Goal: Use online tool/utility: Utilize a website feature to perform a specific function

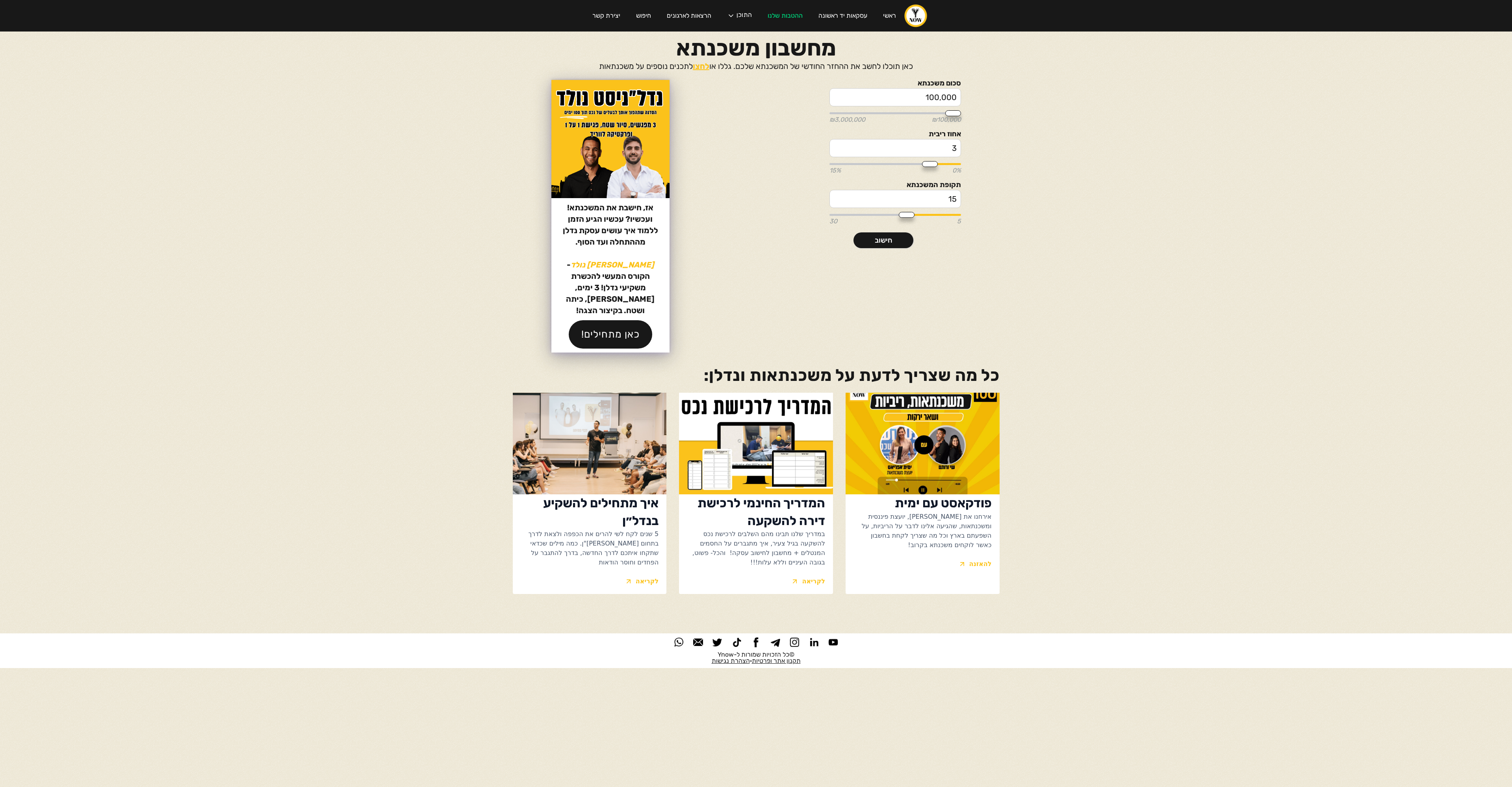
click at [948, 100] on input "100,000" at bounding box center [895, 97] width 131 height 18
type input "1"
type input "100000"
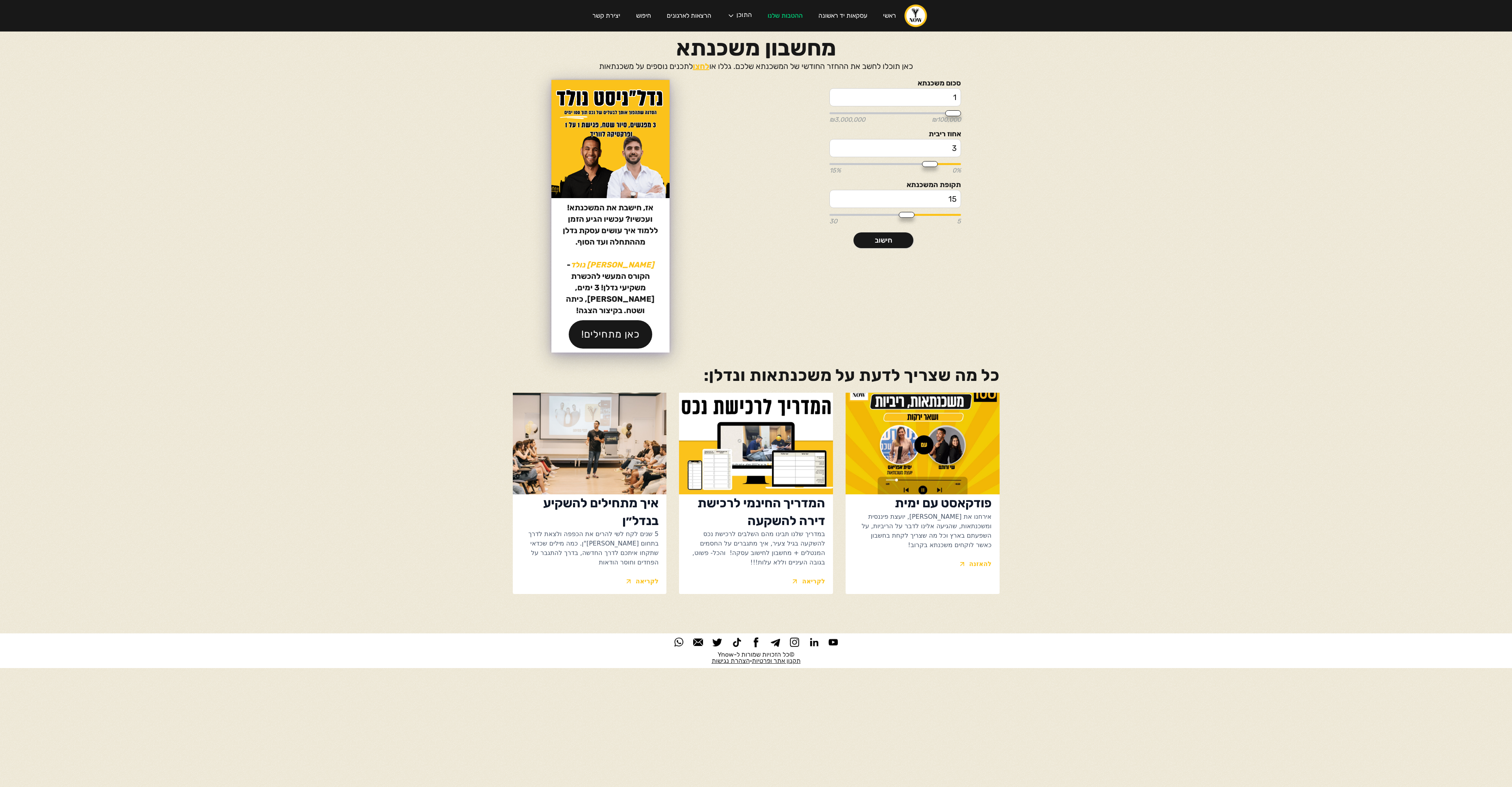
type input "12"
type input "100000"
type input "122"
type input "100000"
type input "1,222"
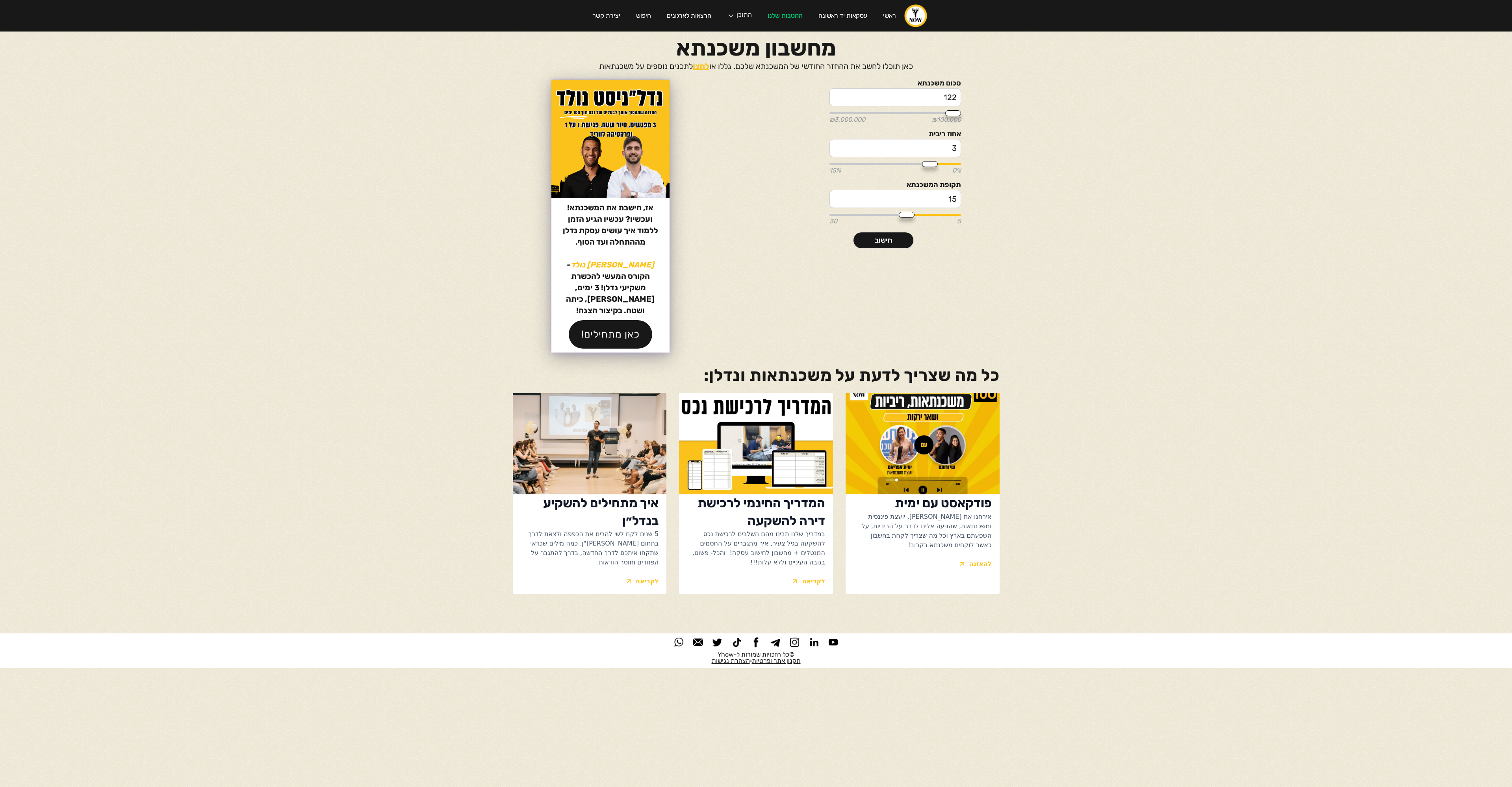
type input "100000"
type input "12,225"
type input "100000"
type input "122,250"
type input "100000"
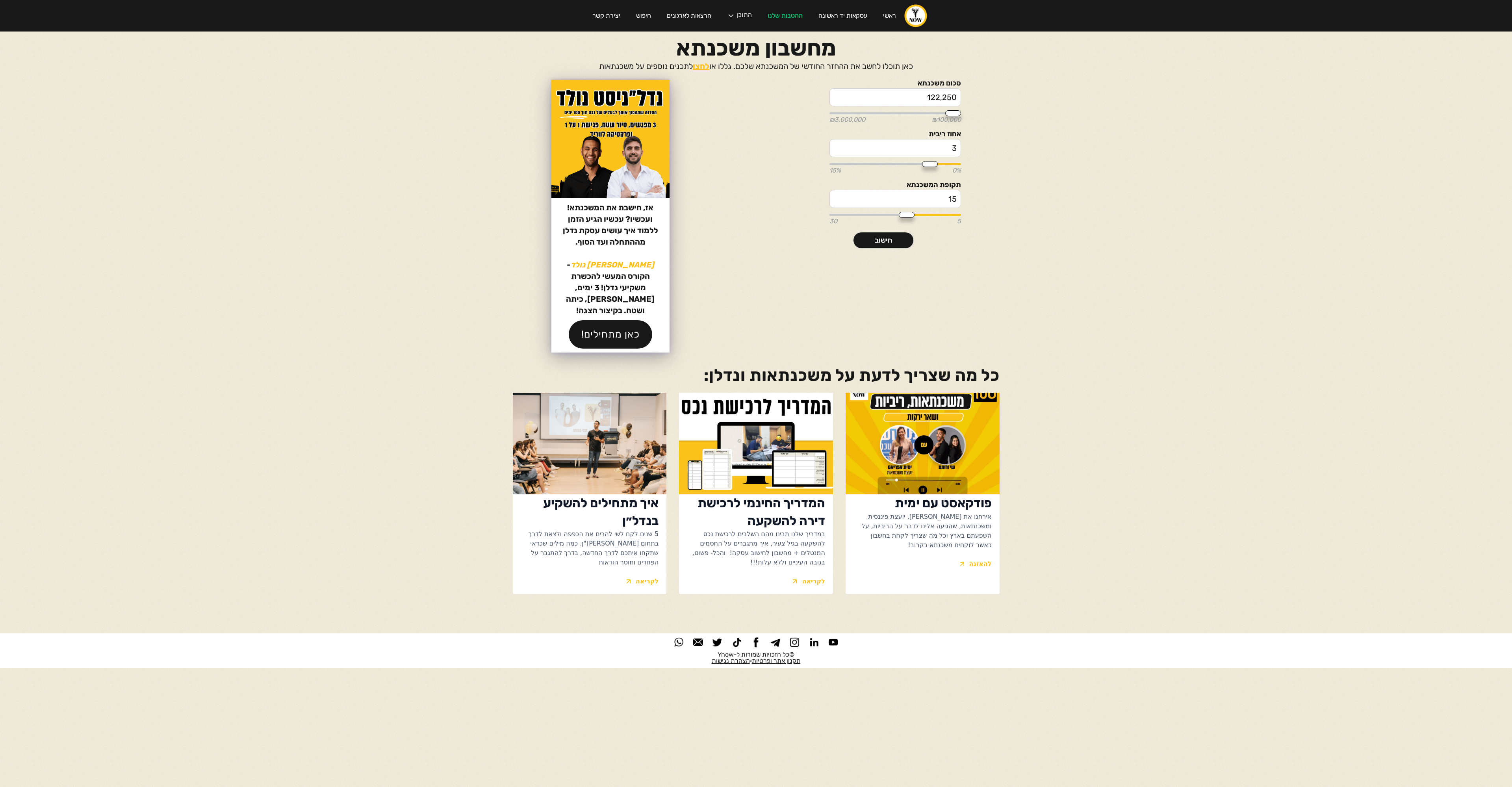
type input "1,222,500"
type input "1200000"
click at [947, 147] on input "3" at bounding box center [895, 148] width 131 height 18
type input "4"
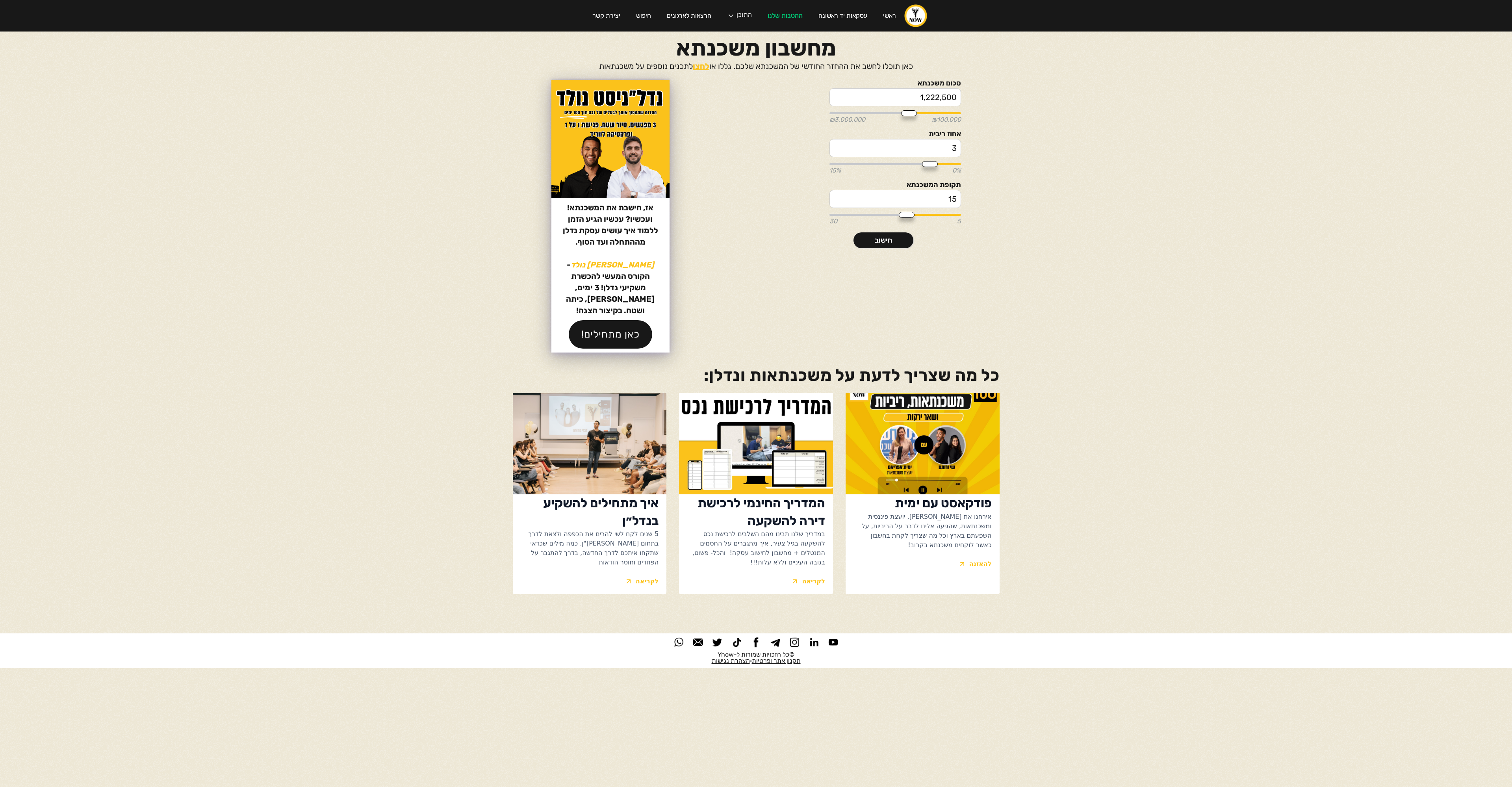
type input "4"
type input "4.2"
type input "4.25"
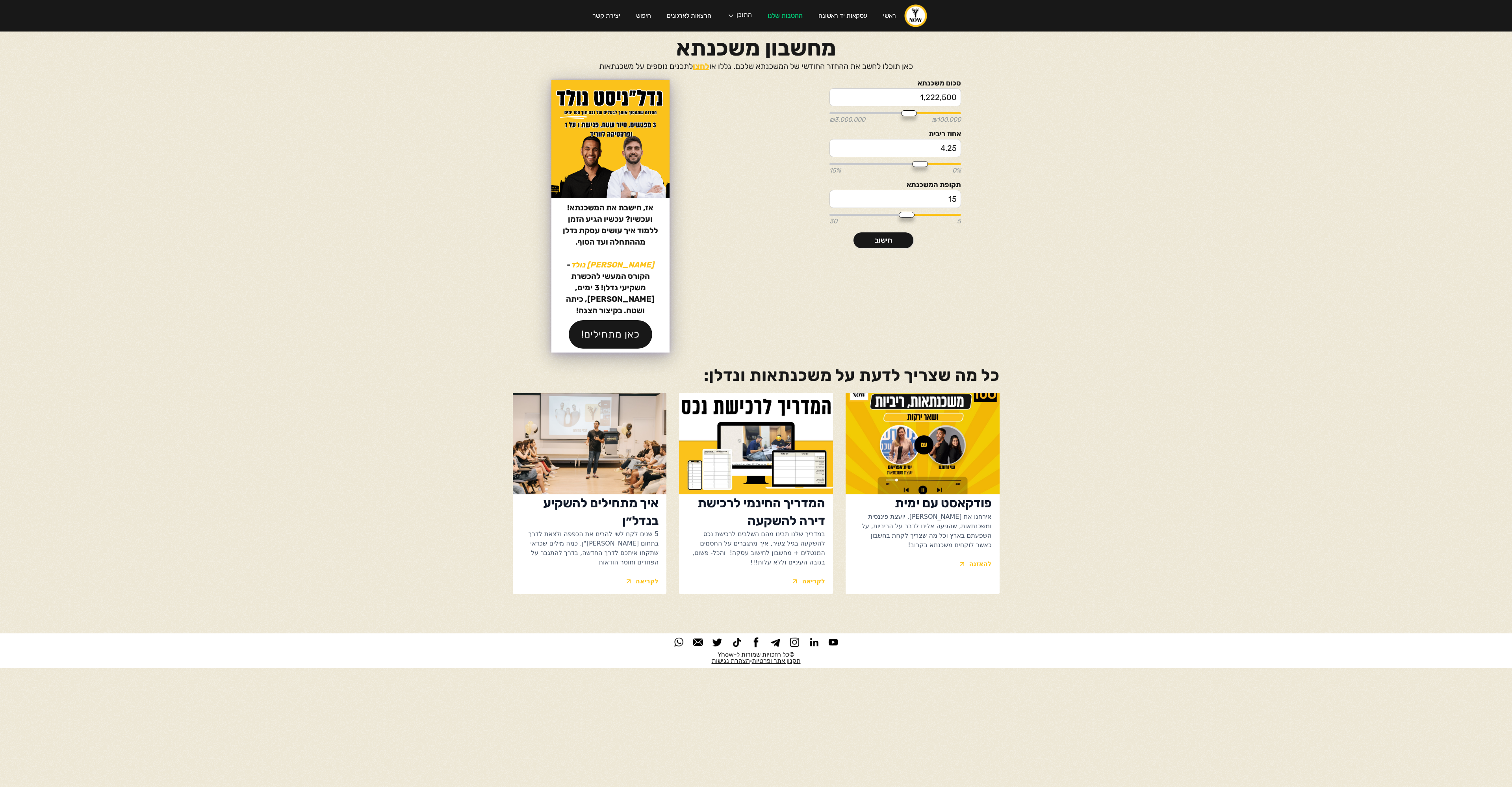
type input "4.25"
click at [944, 191] on input "15" at bounding box center [895, 198] width 131 height 18
type input "3"
type input "5"
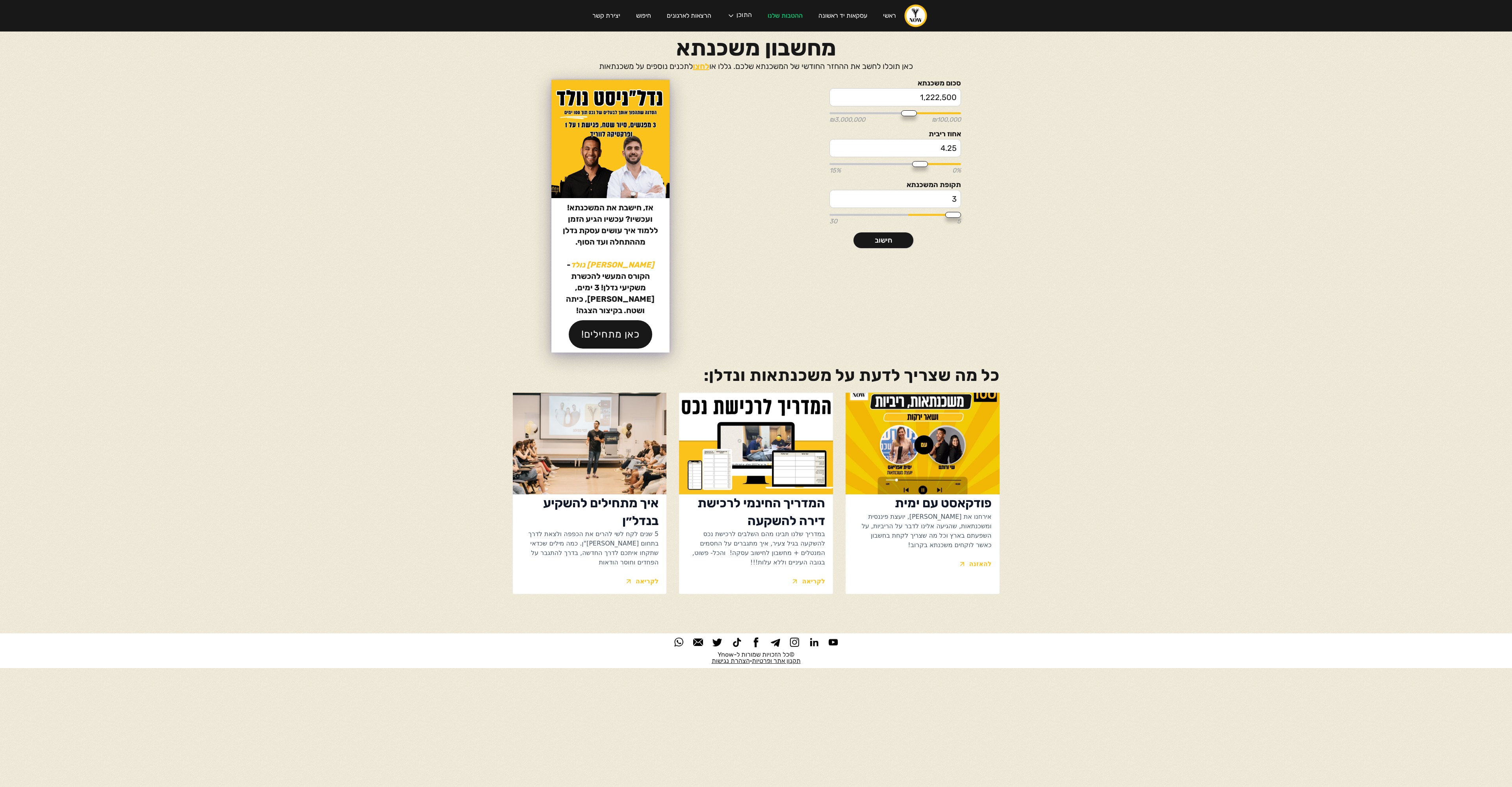
type input "30"
click at [891, 244] on link "חישוב" at bounding box center [883, 240] width 60 height 16
